Goal: Task Accomplishment & Management: Use online tool/utility

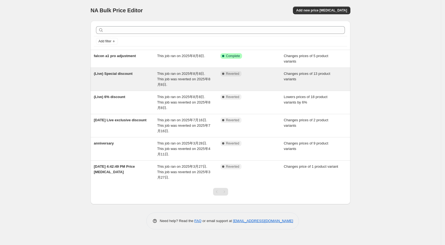
click at [203, 79] on span "This job ran on 2025年8月8日. This job was reverted on 2025年8月8日." at bounding box center [183, 79] width 53 height 15
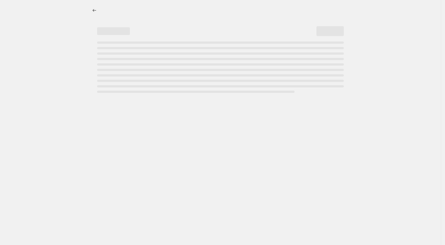
select select "collection"
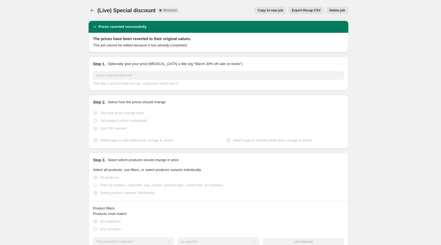
click at [279, 9] on span "Copy to new job" at bounding box center [270, 10] width 25 height 4
select select "collection"
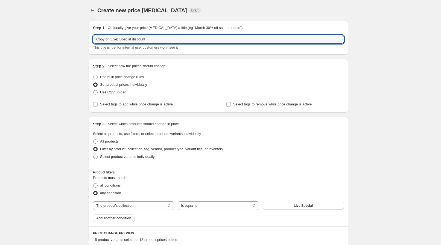
drag, startPoint x: 112, startPoint y: 38, endPoint x: 91, endPoint y: 41, distance: 20.7
click at [91, 41] on div "Step 1. Optionally give your price [MEDICAL_DATA] a title (eg "March 30% off sa…" at bounding box center [219, 38] width 260 height 34
click at [106, 41] on input "(Live) Special discount" at bounding box center [218, 39] width 251 height 9
click at [109, 39] on input "(Live) Special discount" at bounding box center [218, 39] width 251 height 9
click at [105, 40] on input "(Live) Special discount" at bounding box center [218, 39] width 251 height 9
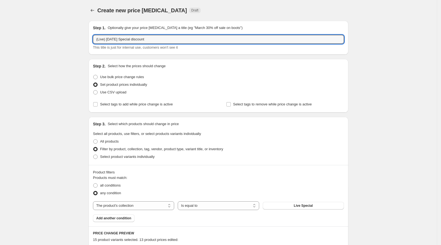
type input "(Live) [DATE] Special discount"
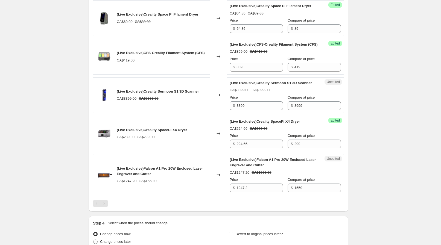
scroll to position [735, 0]
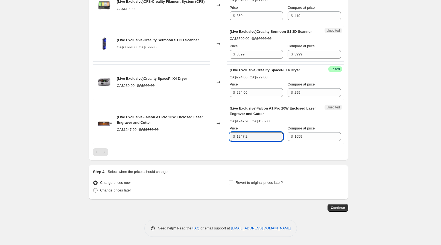
drag, startPoint x: 260, startPoint y: 136, endPoint x: 238, endPoint y: 138, distance: 22.0
click at [230, 136] on div "Unedited (Live Exclusive)Falcon A1 Pro 20W Enclosed Laser Engraver and Cutter C…" at bounding box center [285, 123] width 117 height 41
paste input ","
type input "1247.2"
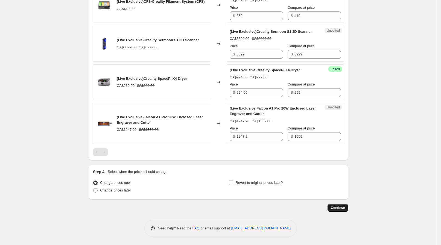
click at [338, 206] on span "Continue" at bounding box center [338, 208] width 14 height 4
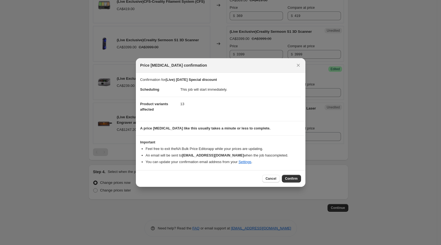
click at [298, 173] on div "Cancel Confirm" at bounding box center [221, 178] width 170 height 17
click at [292, 177] on span "Confirm" at bounding box center [291, 179] width 13 height 4
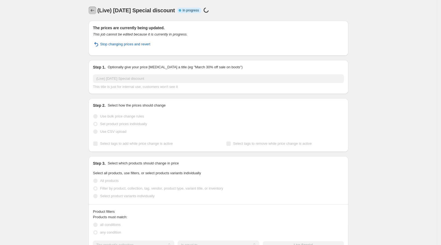
click at [96, 7] on button "Price change jobs" at bounding box center [93, 11] width 8 height 8
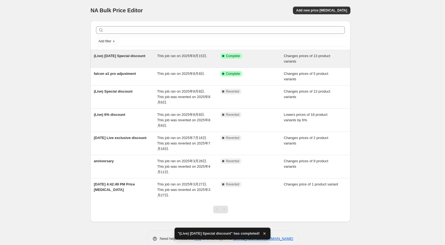
click at [181, 55] on span "This job ran on 2025年8月15日." at bounding box center [182, 56] width 50 height 4
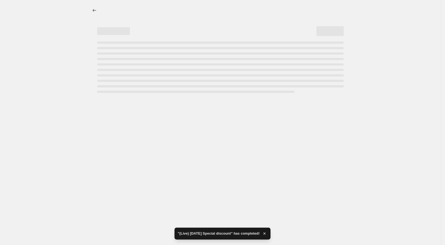
select select "collection"
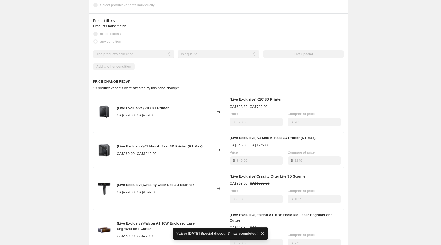
scroll to position [336, 0]
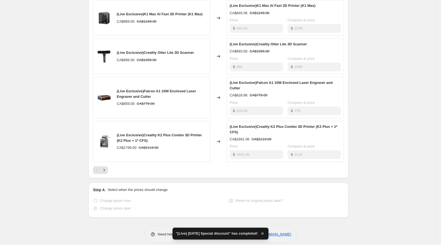
click at [233, 198] on span at bounding box center [231, 200] width 5 height 5
click at [261, 233] on icon "button" at bounding box center [262, 233] width 5 height 5
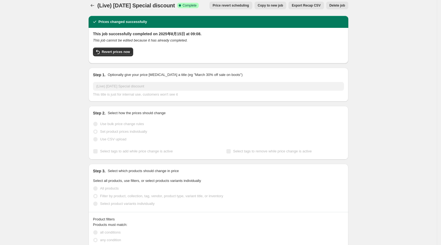
scroll to position [0, 0]
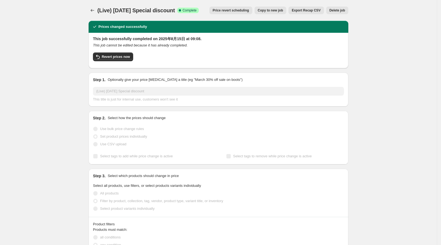
click at [335, 8] on span "Delete job" at bounding box center [337, 10] width 16 height 4
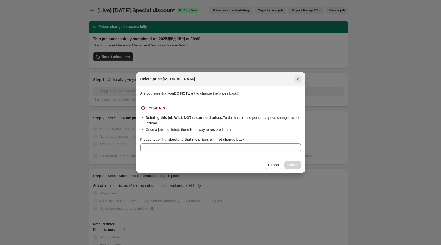
click at [300, 77] on icon "Close" at bounding box center [298, 78] width 5 height 5
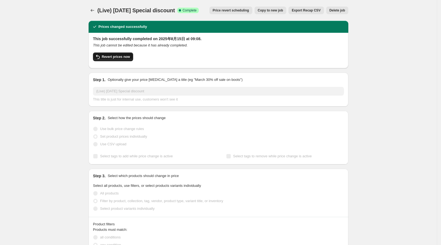
click at [104, 55] on span "Revert prices now" at bounding box center [116, 57] width 28 height 4
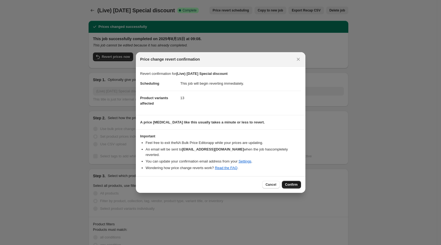
click at [291, 183] on span "Confirm" at bounding box center [291, 185] width 13 height 4
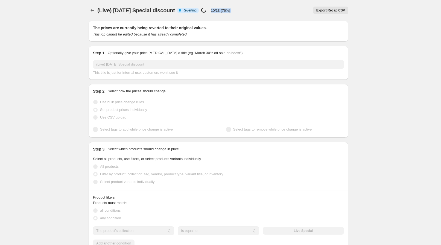
drag, startPoint x: 208, startPoint y: 11, endPoint x: 234, endPoint y: 7, distance: 25.8
click at [234, 7] on div "(Live) [DATE] Special discount Info Partially complete Reverting Price [MEDICAL…" at bounding box center [219, 11] width 260 height 8
click at [235, 7] on div "Export Recap CSV" at bounding box center [292, 11] width 114 height 8
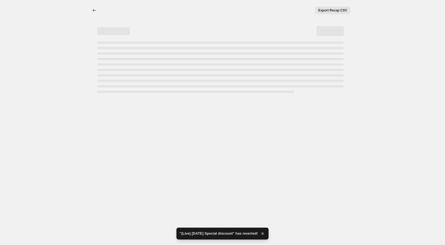
select select "collection"
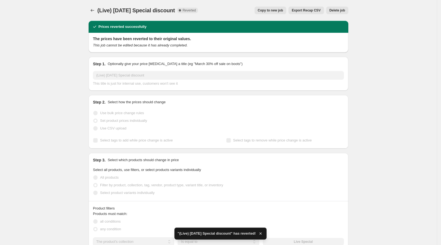
click at [283, 9] on span "Copy to new job" at bounding box center [270, 10] width 25 height 4
select select "collection"
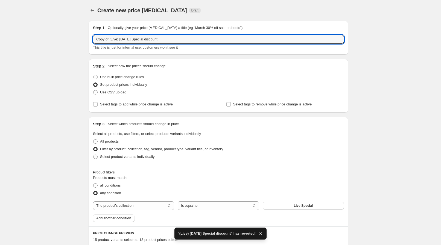
drag, startPoint x: 111, startPoint y: 38, endPoint x: 89, endPoint y: 37, distance: 22.2
type input "(Live) [DATE] Special discount"
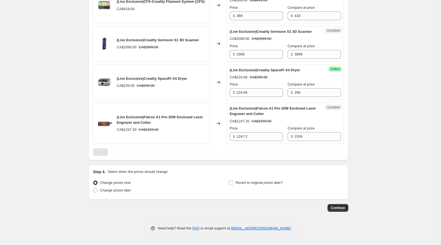
scroll to position [735, 0]
click at [124, 189] on span "Change prices later" at bounding box center [115, 190] width 31 height 4
click at [94, 189] on input "Change prices later" at bounding box center [93, 188] width 0 height 0
radio input "true"
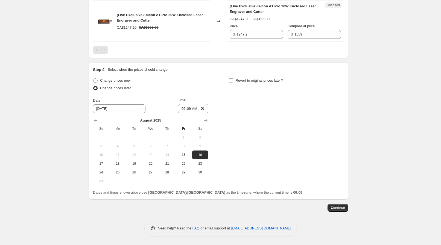
scroll to position [837, 0]
click at [106, 105] on input "[DATE]" at bounding box center [119, 108] width 52 height 9
click at [189, 152] on button "15" at bounding box center [184, 155] width 16 height 9
type input "[DATE]"
click at [196, 105] on input "09:09" at bounding box center [193, 108] width 31 height 9
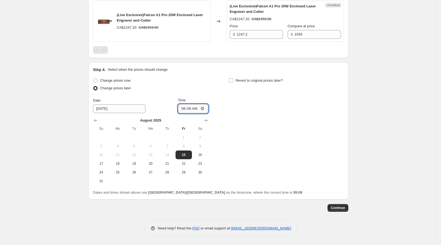
click at [206, 112] on input "09:09" at bounding box center [193, 108] width 31 height 9
click at [206, 110] on input "09:09" at bounding box center [193, 108] width 31 height 9
type input "09:30"
drag, startPoint x: 254, startPoint y: 115, endPoint x: 246, endPoint y: 106, distance: 12.8
click at [254, 115] on div "Change prices now Change prices later Date [DATE] Time 09:[DATE] Mo Tu We Th Fr…" at bounding box center [218, 131] width 251 height 109
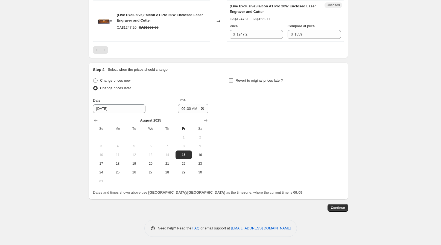
click at [250, 80] on span "Revert to original prices later?" at bounding box center [259, 80] width 47 height 4
click at [233, 80] on input "Revert to original prices later?" at bounding box center [231, 80] width 4 height 4
checkbox input "true"
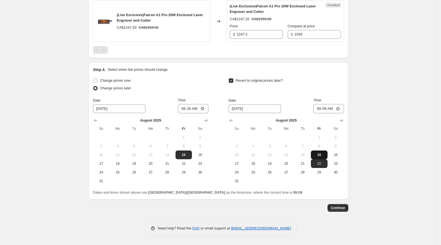
click at [323, 153] on span "15" at bounding box center [319, 155] width 12 height 4
type input "[DATE]"
click at [337, 105] on input "09:09" at bounding box center [328, 108] width 31 height 9
click at [344, 105] on input "09:09" at bounding box center [328, 108] width 31 height 9
click at [340, 107] on input "09:09" at bounding box center [328, 108] width 31 height 9
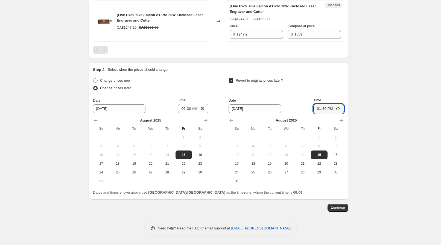
type input "13:30"
drag, startPoint x: 319, startPoint y: 98, endPoint x: 334, endPoint y: 99, distance: 14.2
click at [334, 99] on div "Date [DATE] Time 13:30" at bounding box center [286, 106] width 115 height 16
click at [334, 99] on div "Time" at bounding box center [328, 100] width 31 height 5
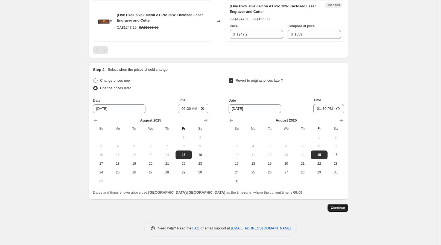
click at [339, 207] on span "Continue" at bounding box center [338, 208] width 14 height 4
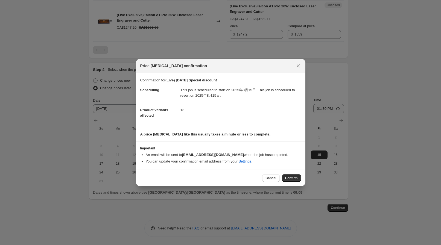
click at [289, 174] on div "Cancel Confirm" at bounding box center [221, 178] width 170 height 17
click at [291, 178] on span "Confirm" at bounding box center [291, 178] width 13 height 4
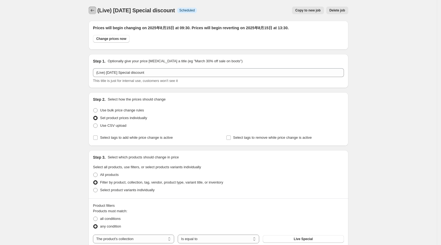
click at [93, 10] on icon "Price change jobs" at bounding box center [93, 10] width 4 height 3
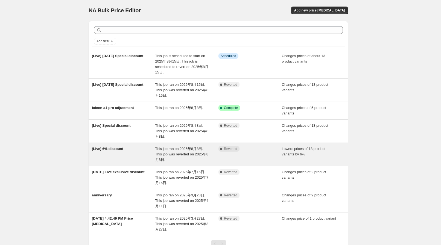
click at [191, 147] on span "This job ran on 2025年8月8日. This job was reverted on 2025年8月8日." at bounding box center [181, 154] width 53 height 15
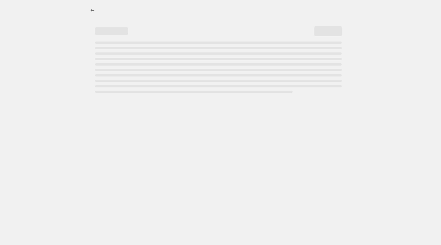
select select "percentage"
select select "collection"
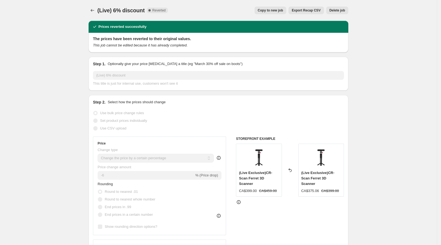
click at [275, 10] on span "Copy to new job" at bounding box center [270, 10] width 25 height 4
select select "percentage"
select select "collection"
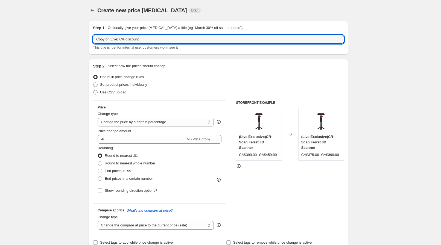
drag, startPoint x: 110, startPoint y: 40, endPoint x: 89, endPoint y: 41, distance: 20.8
type input "(Live) [DATE] 6% discount"
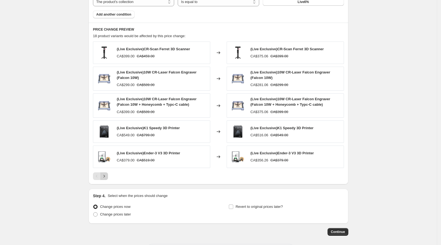
scroll to position [332, 0]
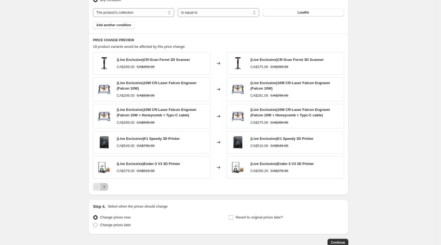
click at [106, 187] on icon "Next" at bounding box center [103, 186] width 5 height 5
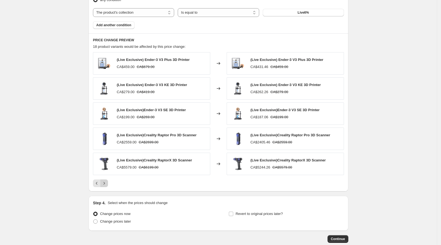
click at [105, 182] on icon "Next" at bounding box center [103, 183] width 5 height 5
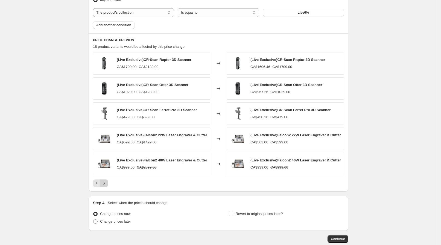
click at [105, 182] on icon "Next" at bounding box center [103, 183] width 5 height 5
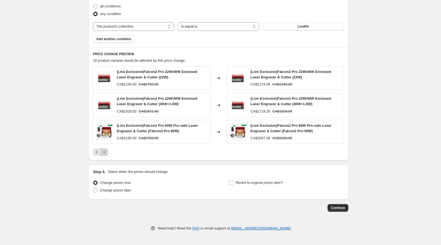
scroll to position [317, 0]
click at [106, 192] on span "Change prices later" at bounding box center [115, 191] width 31 height 4
click at [94, 189] on input "Change prices later" at bounding box center [93, 189] width 0 height 0
radio input "true"
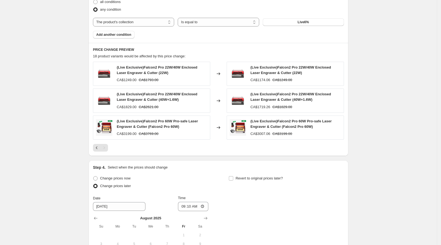
scroll to position [386, 0]
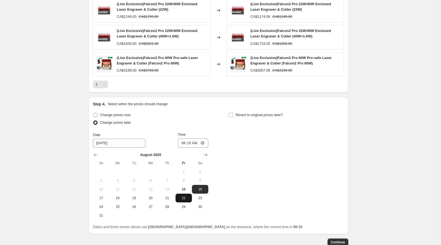
click at [191, 194] on button "22" at bounding box center [184, 198] width 16 height 9
click at [189, 188] on span "15" at bounding box center [184, 189] width 12 height 4
type input "[DATE]"
click at [204, 143] on input "09:10" at bounding box center [193, 143] width 31 height 9
type input "09:30"
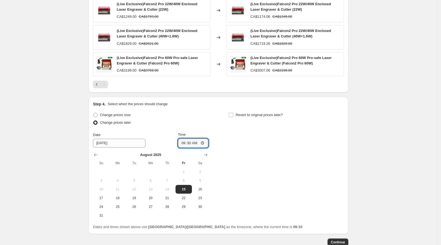
click at [244, 141] on div "Change prices now Change prices later Date [DATE] Time 09:[DATE] Mo Tu We Th Fr…" at bounding box center [218, 165] width 251 height 109
click at [239, 118] on label "Revert to original prices later?" at bounding box center [256, 115] width 54 height 8
click at [233, 117] on input "Revert to original prices later?" at bounding box center [231, 115] width 4 height 4
checkbox input "true"
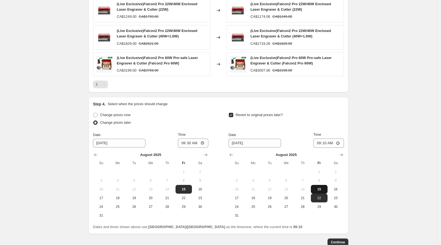
click at [321, 190] on span "15" at bounding box center [319, 189] width 12 height 4
type input "[DATE]"
click at [341, 141] on input "09:10" at bounding box center [328, 143] width 31 height 9
type input "13:30"
drag, startPoint x: 393, startPoint y: 182, endPoint x: 386, endPoint y: 183, distance: 6.6
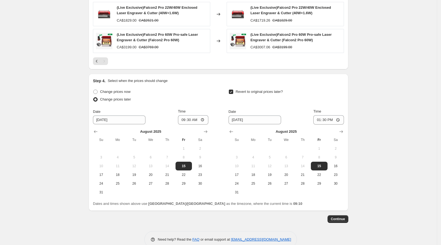
scroll to position [420, 0]
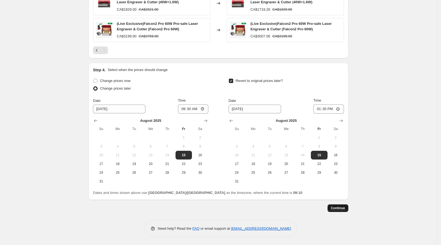
click at [339, 209] on span "Continue" at bounding box center [338, 208] width 14 height 4
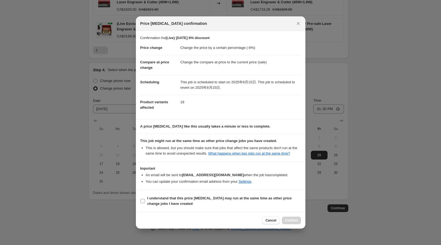
click at [165, 197] on b "I understand that this price [MEDICAL_DATA] may run at the same time as other p…" at bounding box center [219, 201] width 144 height 10
click at [145, 199] on input "I understand that this price [MEDICAL_DATA] may run at the same time as other p…" at bounding box center [143, 201] width 4 height 4
checkbox input "true"
click at [287, 216] on div "Cancel Confirm" at bounding box center [221, 220] width 170 height 17
click at [288, 217] on button "Confirm" at bounding box center [291, 221] width 19 height 8
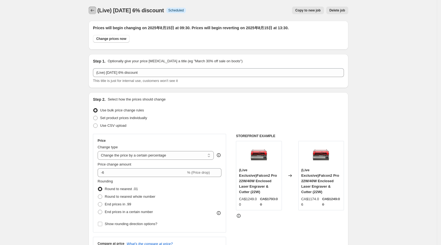
click at [92, 7] on button "Price change jobs" at bounding box center [93, 11] width 8 height 8
